Goal: Find specific page/section: Find specific page/section

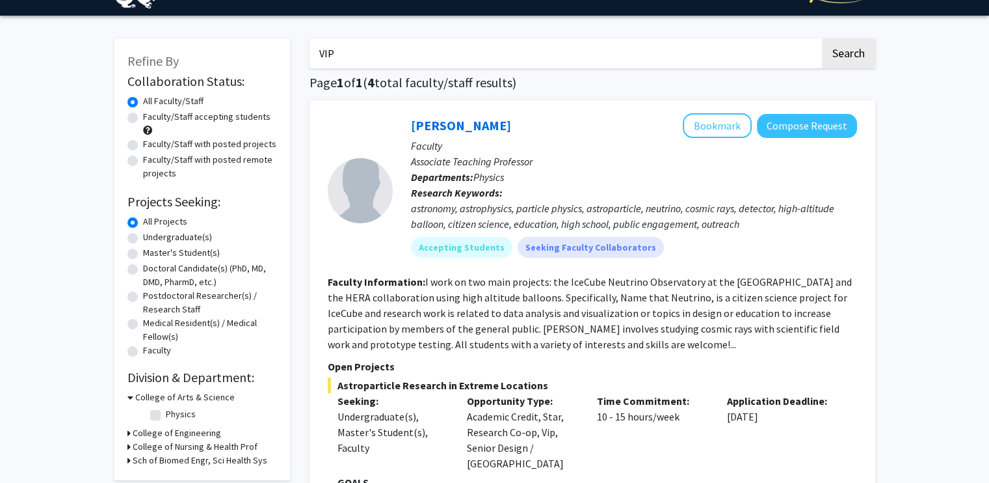
scroll to position [26, 0]
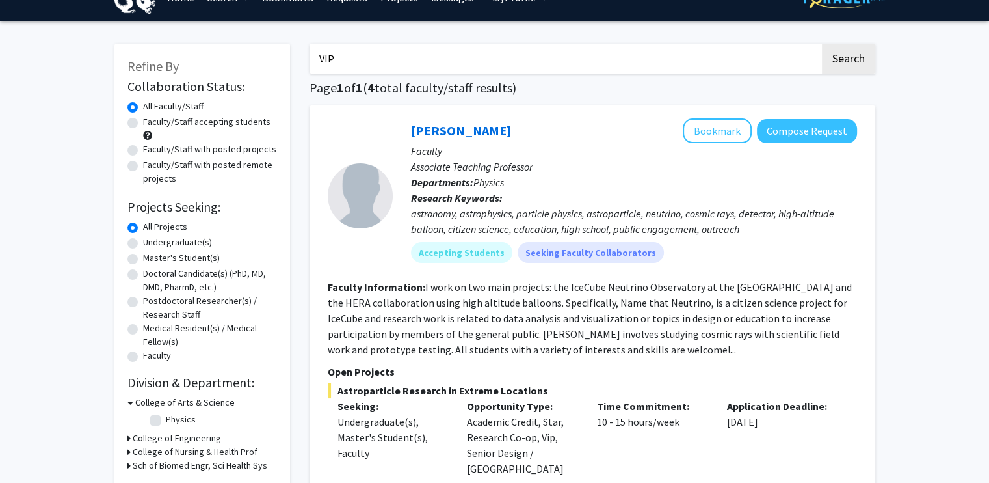
click at [182, 241] on label "Undergraduate(s)" at bounding box center [177, 242] width 69 height 14
click at [152, 241] on input "Undergraduate(s)" at bounding box center [147, 239] width 8 height 8
radio input "true"
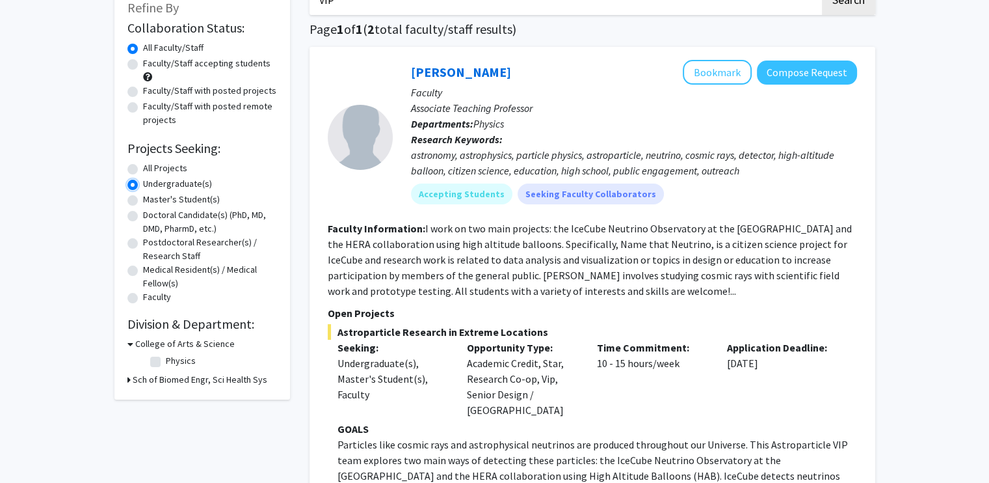
scroll to position [85, 0]
click at [144, 378] on h3 "Sch of Biomed Engr, Sci Health Sys" at bounding box center [200, 379] width 135 height 14
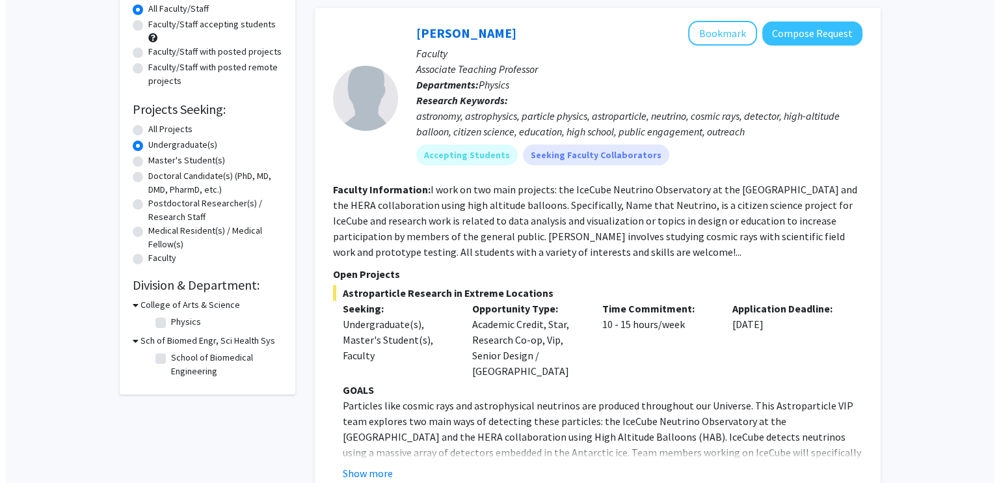
scroll to position [0, 0]
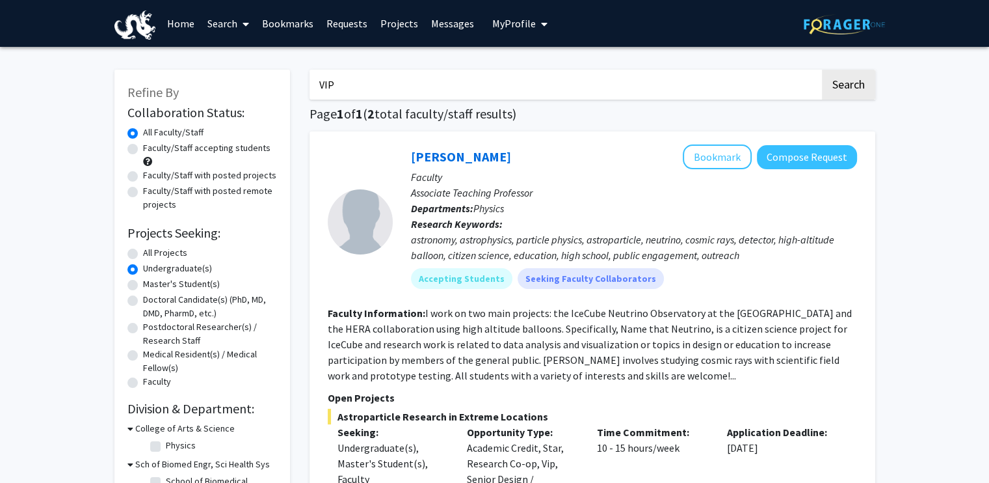
click at [382, 22] on link "Projects" at bounding box center [399, 24] width 51 height 46
